Goal: Check status: Check status

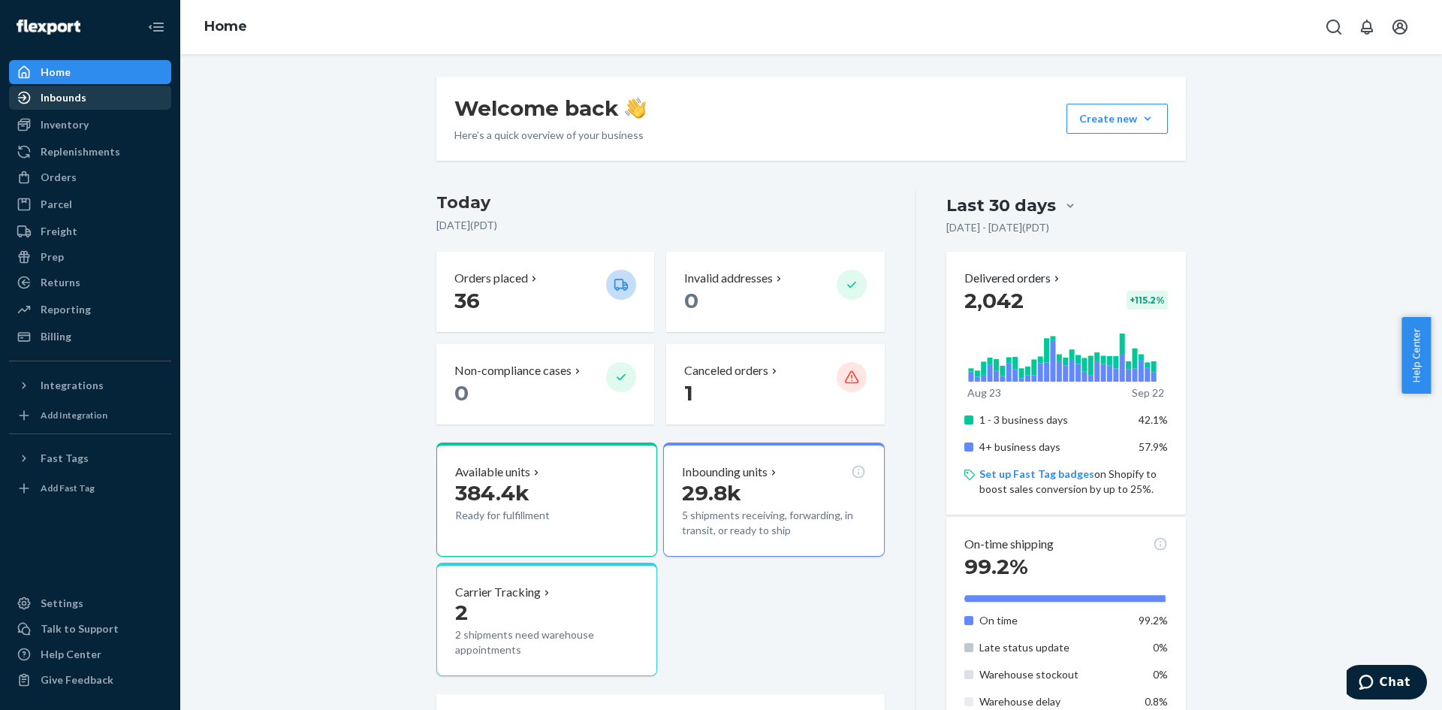
click at [71, 97] on div "Inbounds" at bounding box center [64, 97] width 46 height 15
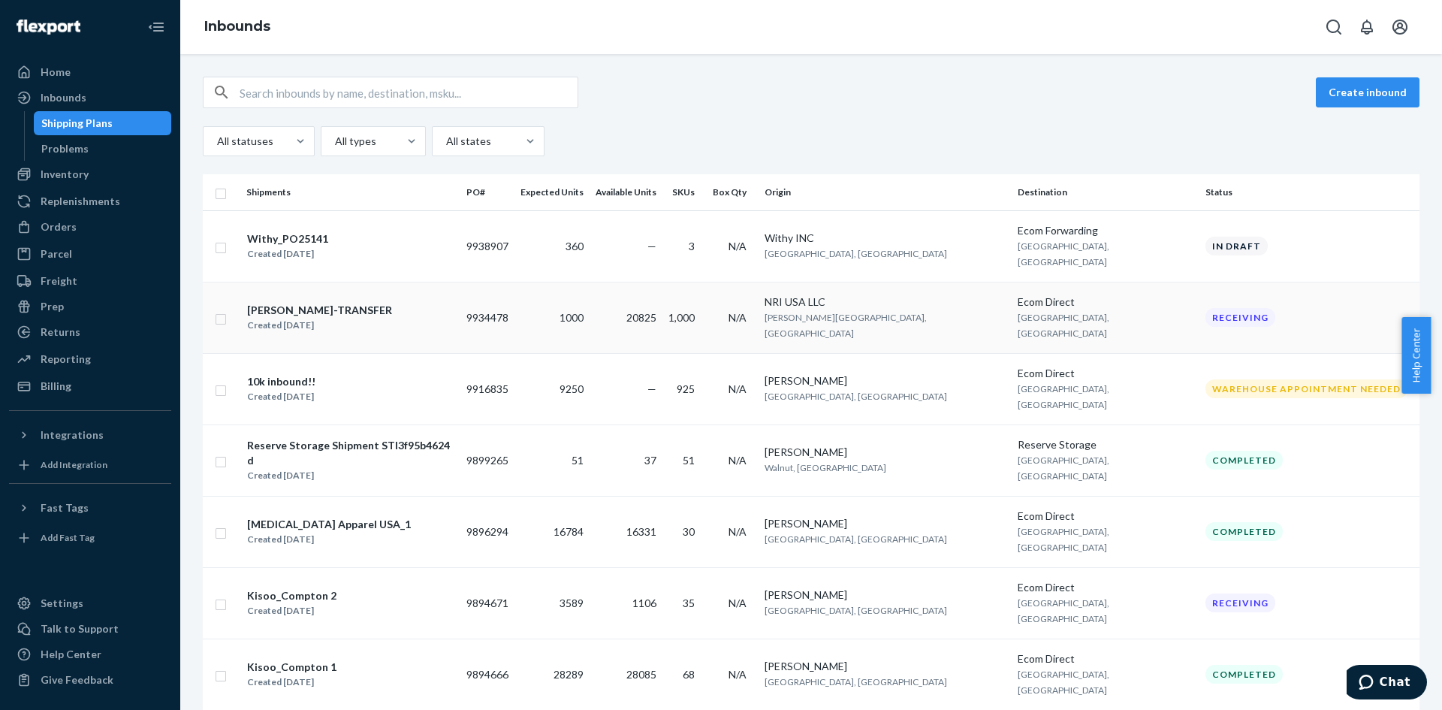
click at [447, 302] on div "[PERSON_NAME]-TRANSFER Created [DATE]" at bounding box center [350, 318] width 208 height 32
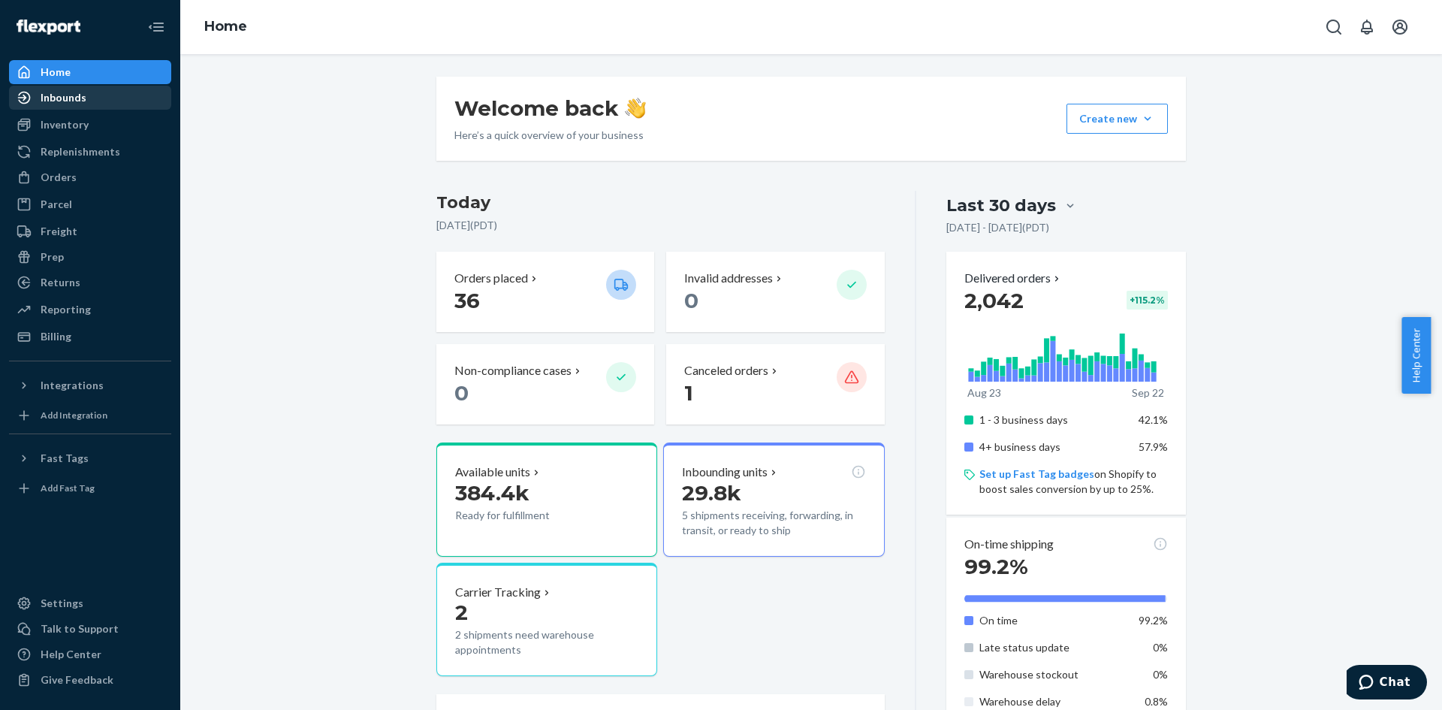
click at [61, 93] on div "Inbounds" at bounding box center [64, 97] width 46 height 15
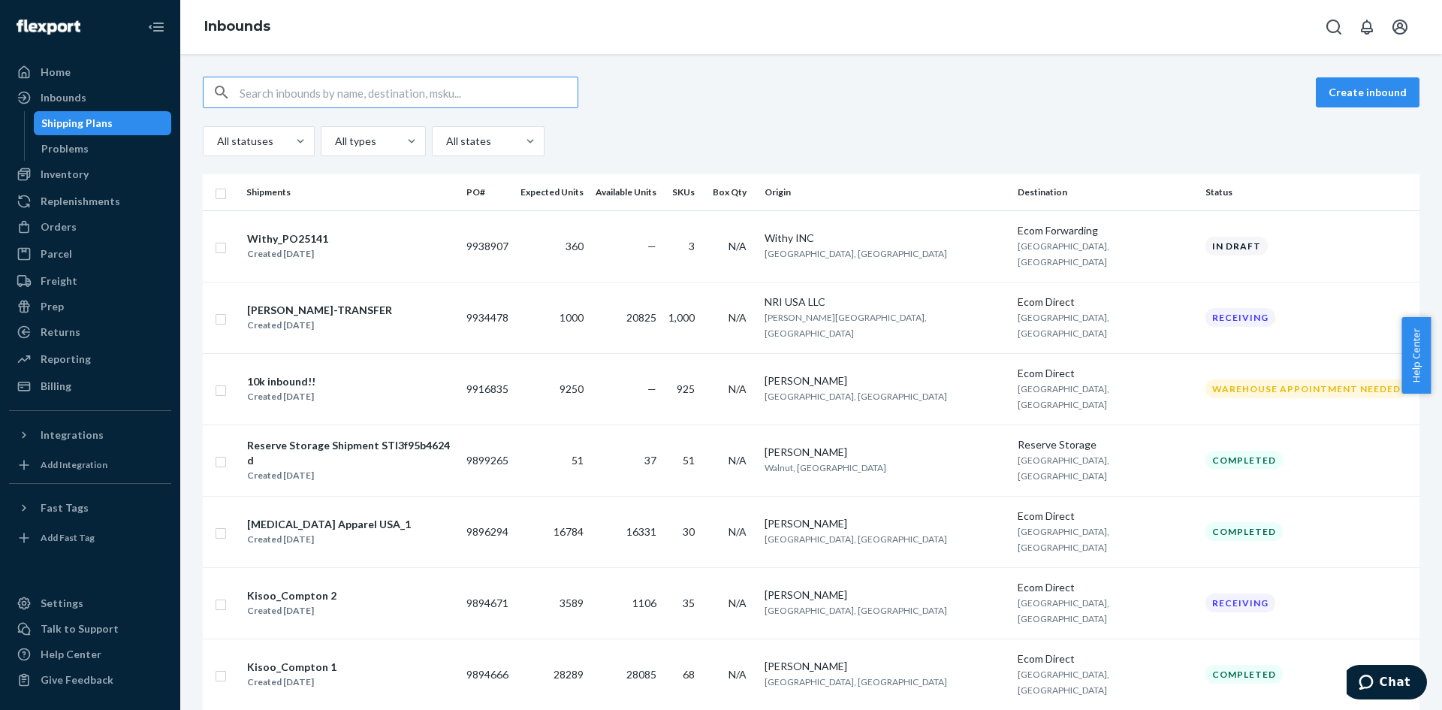
click at [662, 306] on td "20825" at bounding box center [625, 317] width 73 height 71
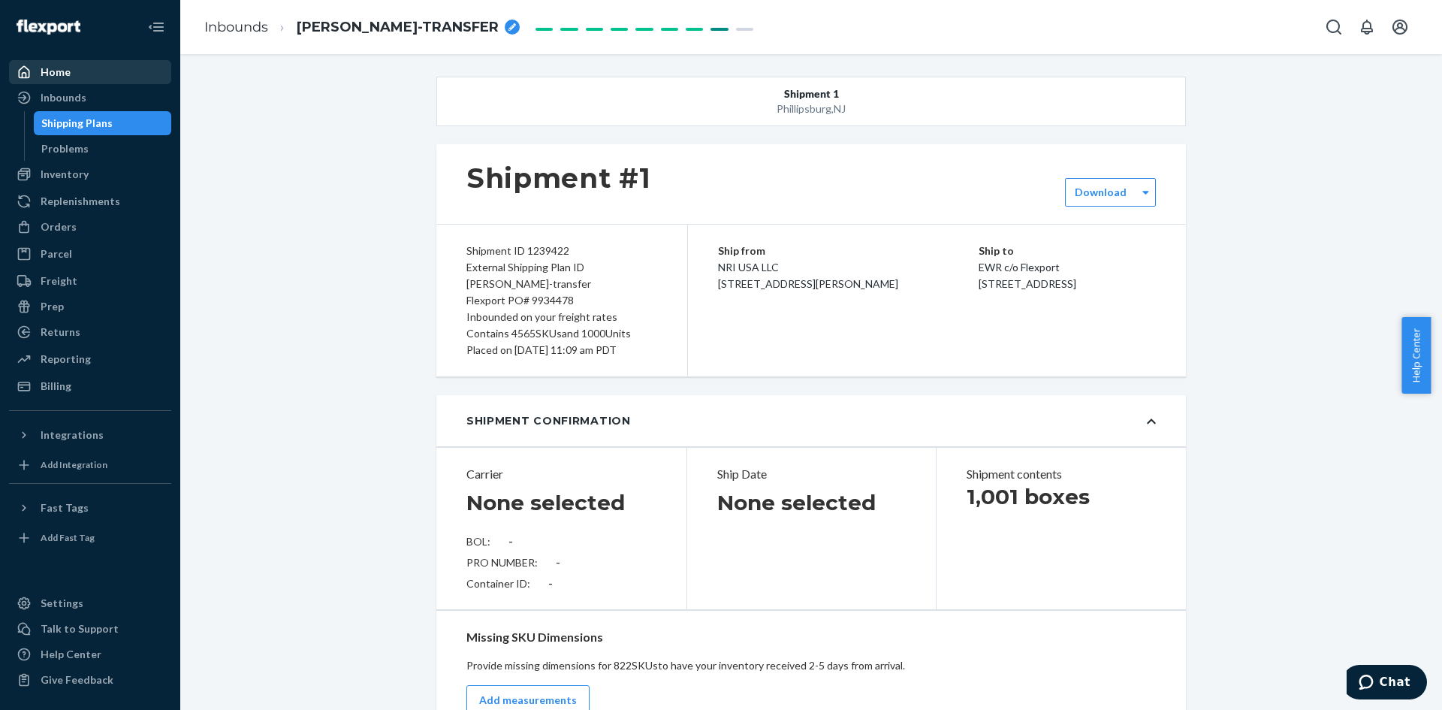
click at [56, 71] on div "Home" at bounding box center [56, 72] width 30 height 15
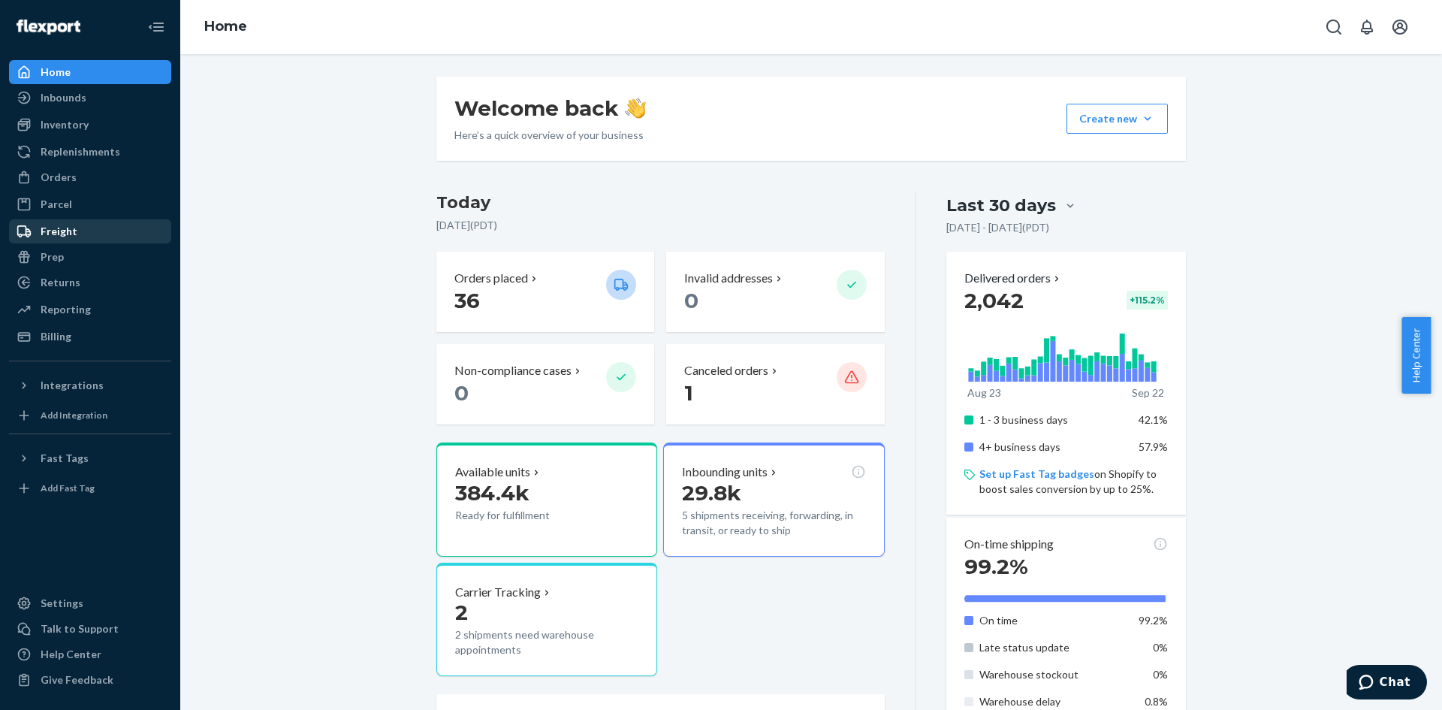
click at [55, 233] on div "Freight" at bounding box center [59, 231] width 37 height 15
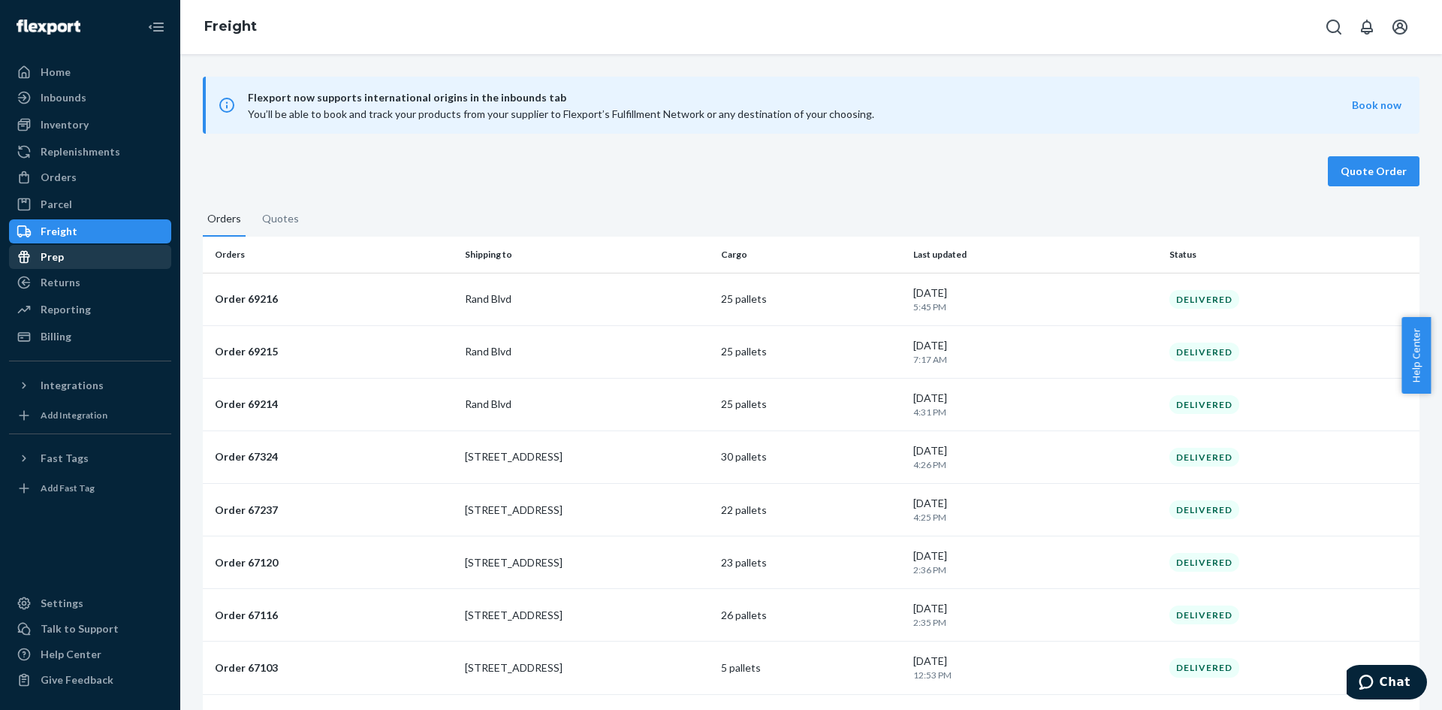
click at [50, 256] on div "Prep" at bounding box center [52, 256] width 23 height 15
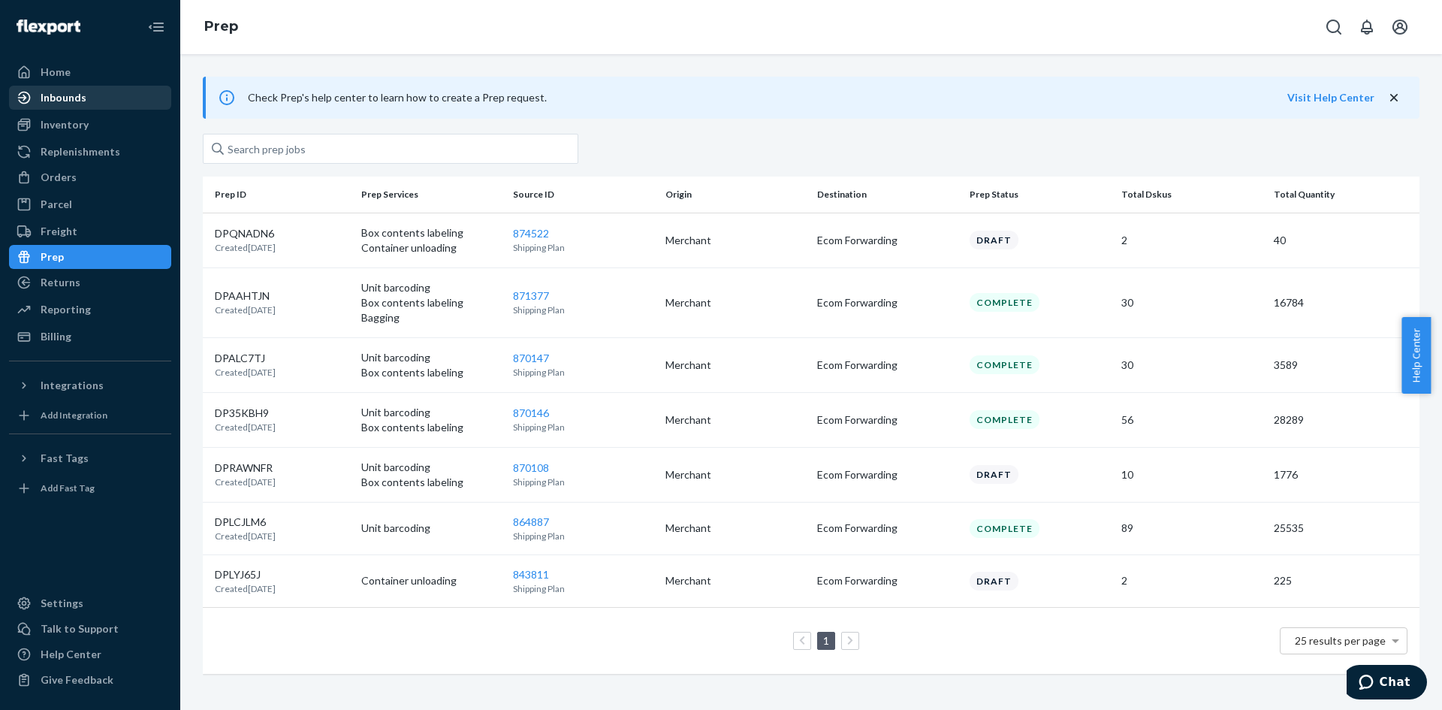
click at [56, 88] on link "Inbounds" at bounding box center [90, 98] width 162 height 24
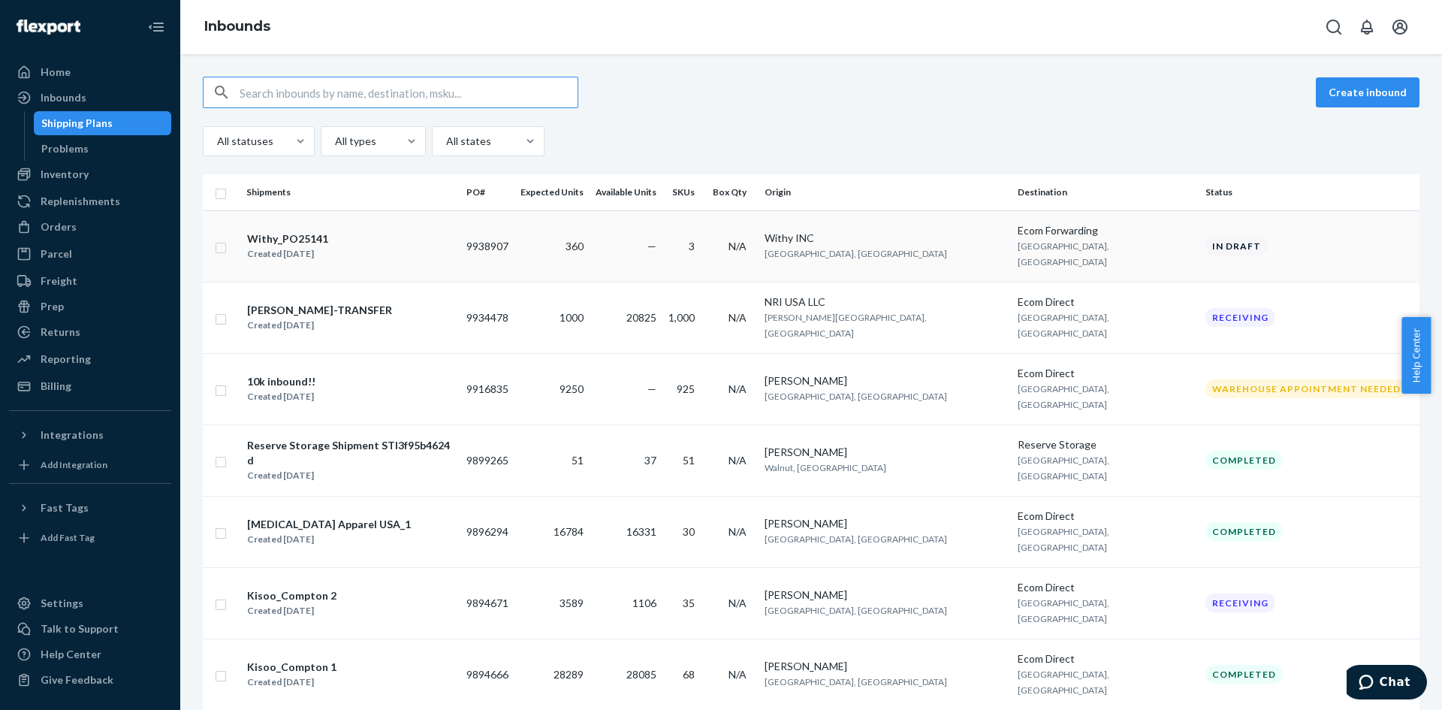
click at [454, 231] on div "Withy_PO25141 Created [DATE]" at bounding box center [350, 247] width 208 height 32
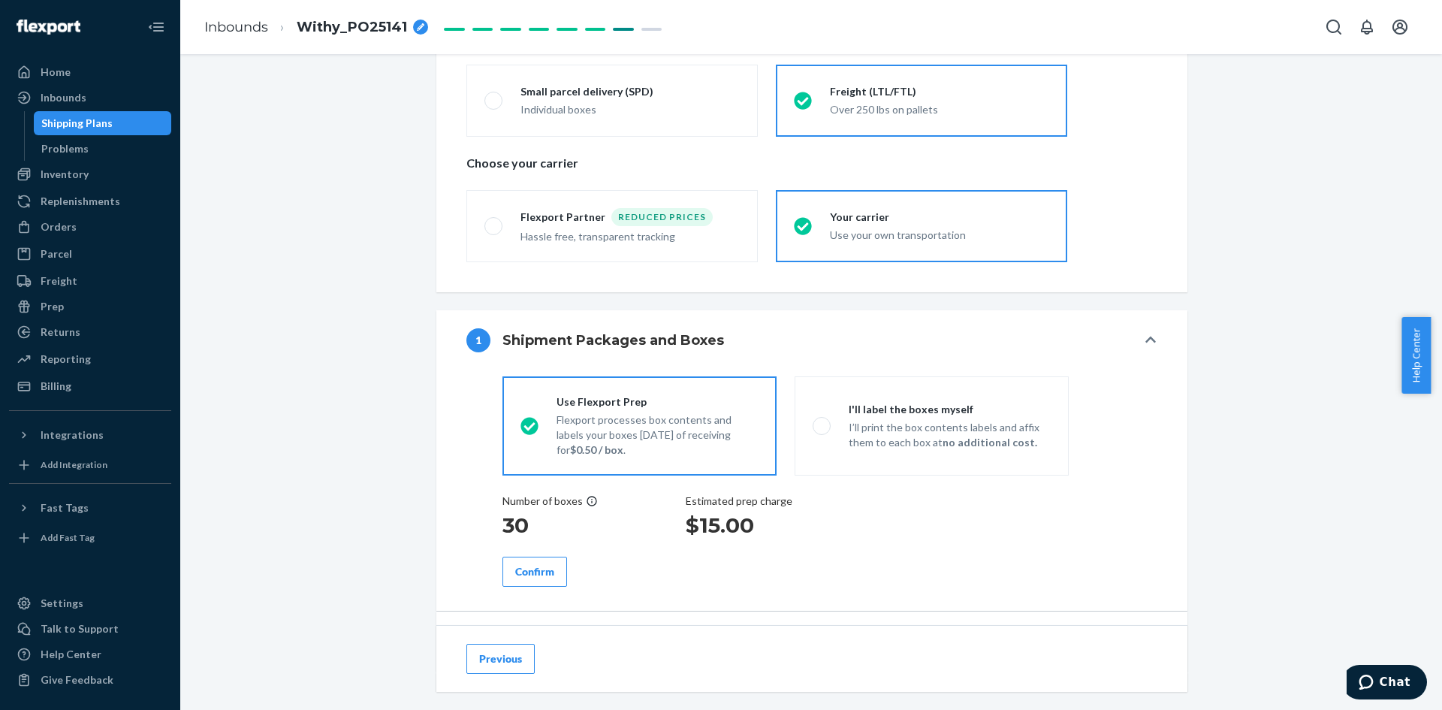
scroll to position [300, 0]
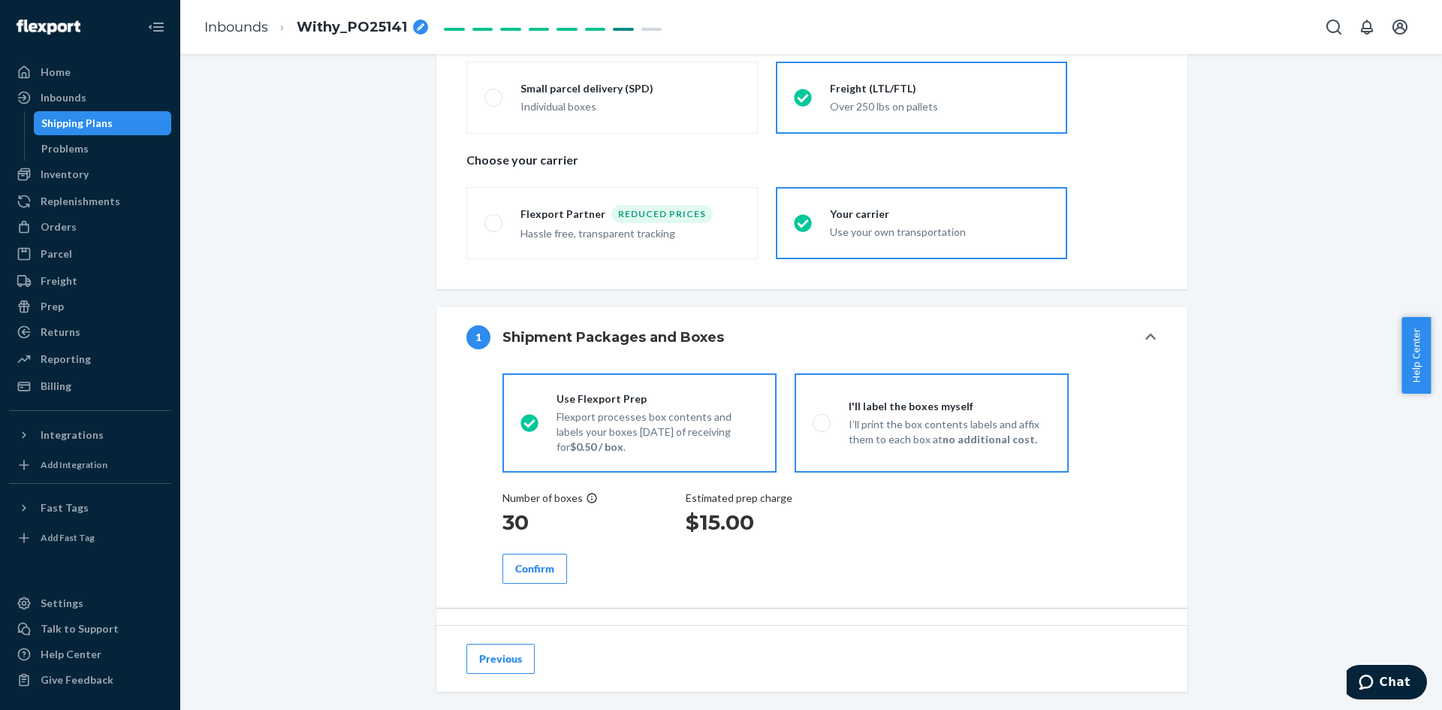
click at [816, 422] on span at bounding box center [821, 423] width 18 height 18
click at [816, 422] on input "I'll label the boxes myself I’ll print the box contents labels and affix them t…" at bounding box center [817, 423] width 10 height 10
radio input "true"
radio input "false"
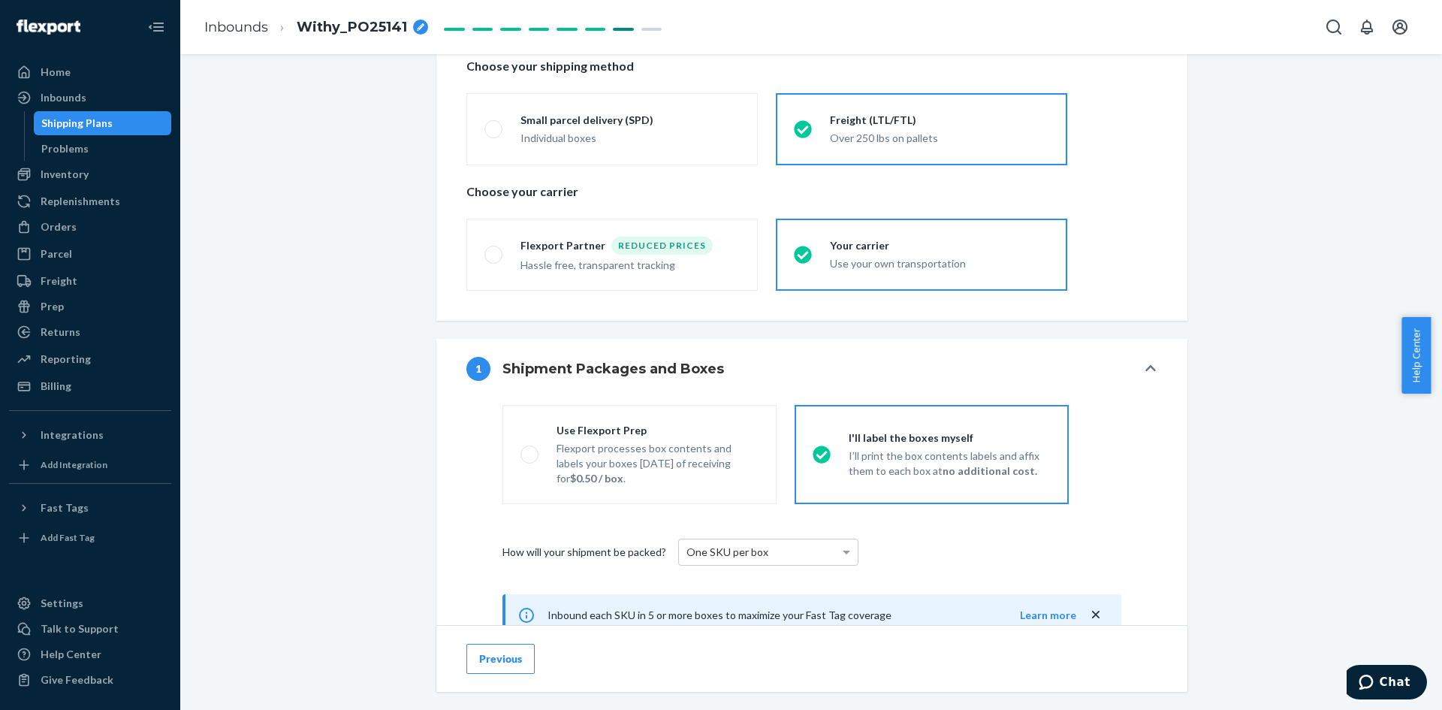
scroll to position [344, 0]
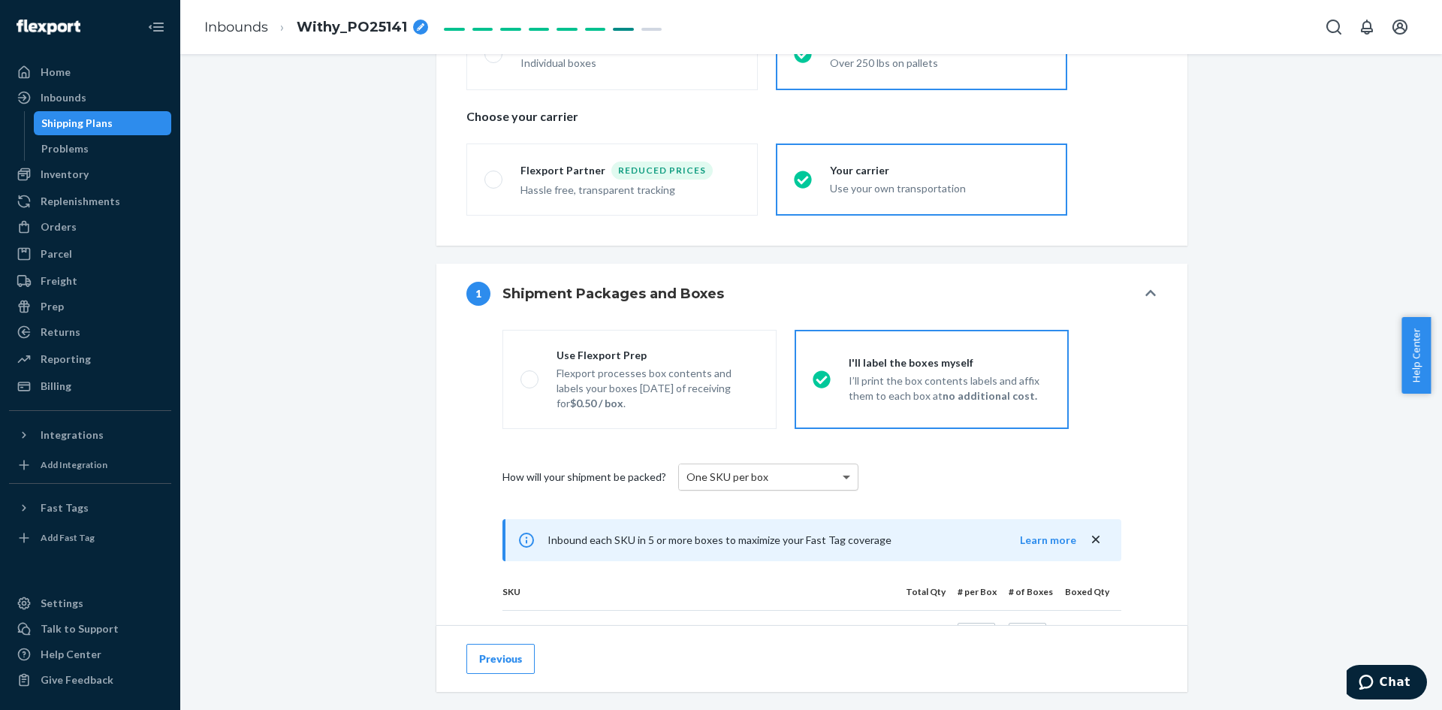
click at [843, 475] on span at bounding box center [847, 477] width 8 height 5
click at [952, 493] on div "How will your shipment be packed? One SKU per box" at bounding box center [811, 477] width 619 height 60
click at [996, 490] on div "How will your shipment be packed? One SKU per box" at bounding box center [811, 477] width 619 height 60
click at [65, 99] on div "Inbounds" at bounding box center [64, 97] width 46 height 15
